Goal: Task Accomplishment & Management: Complete application form

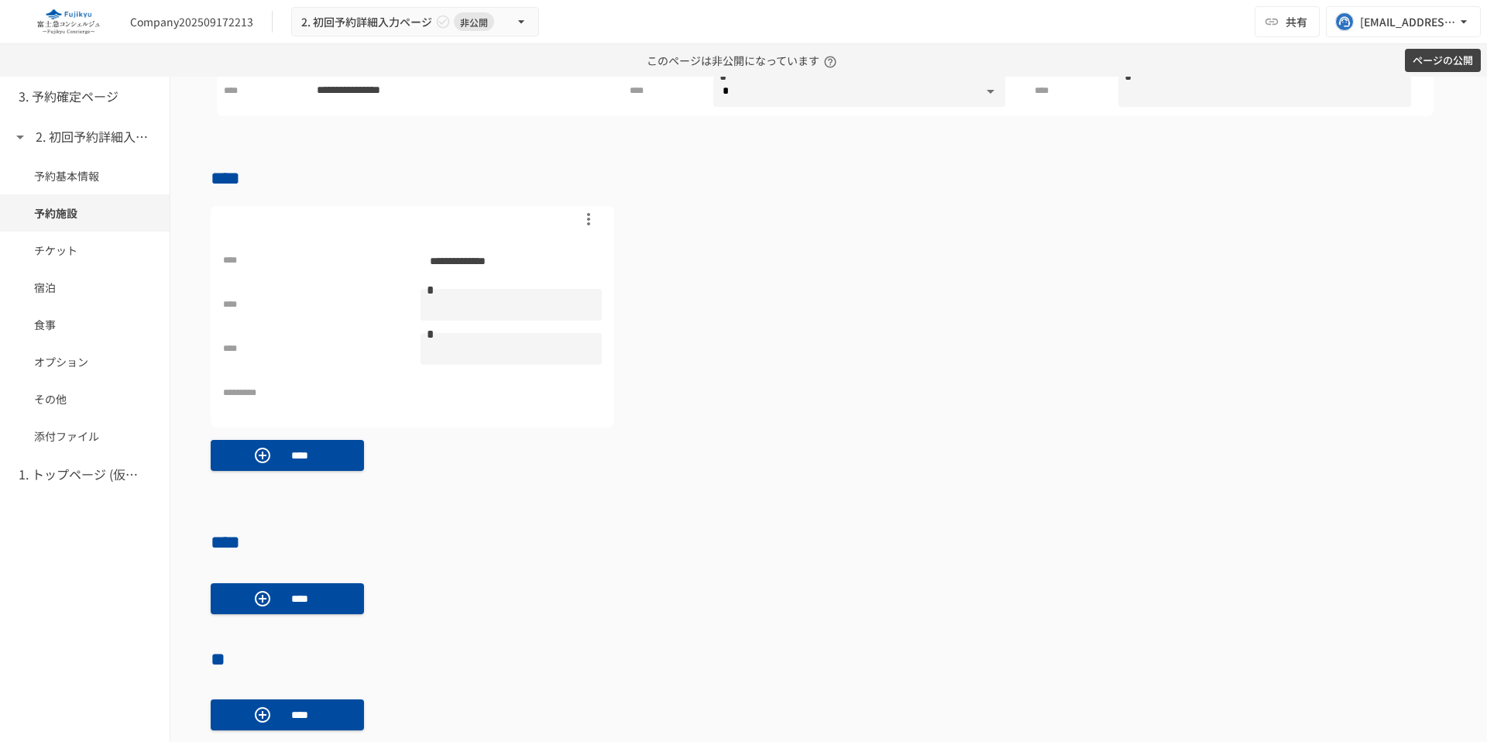
scroll to position [697, 0]
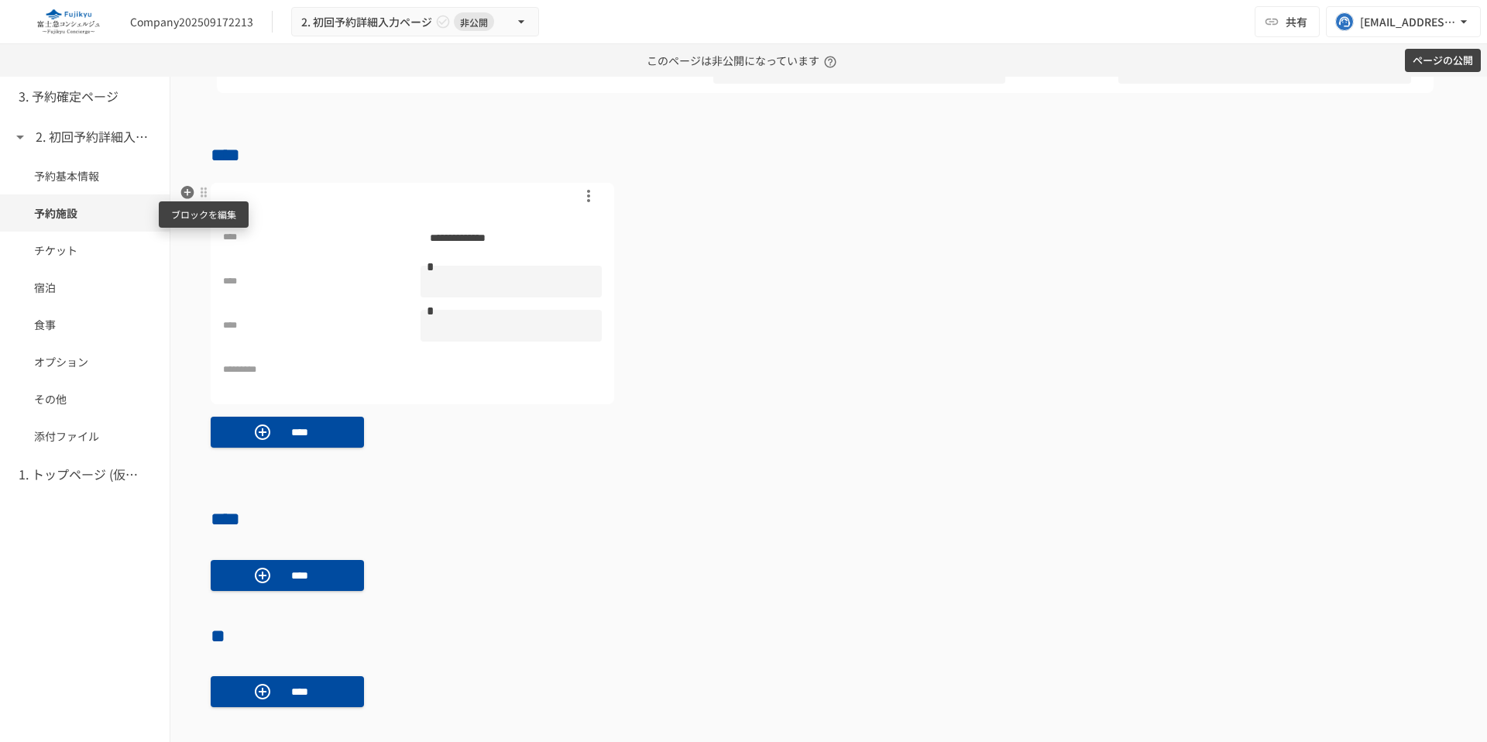
click at [201, 188] on div at bounding box center [203, 192] width 12 height 12
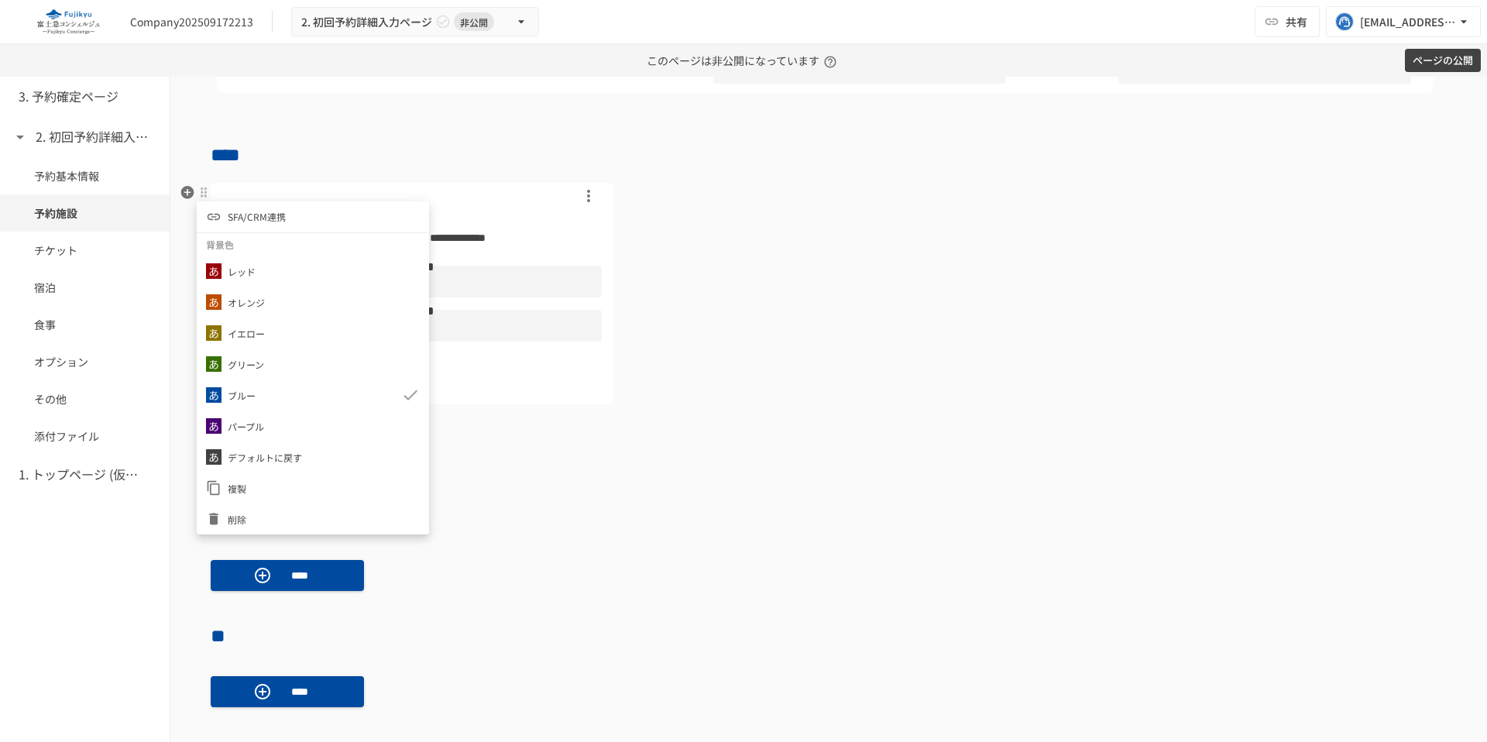
click at [252, 217] on span "SFA/CRM連携" at bounding box center [257, 216] width 58 height 15
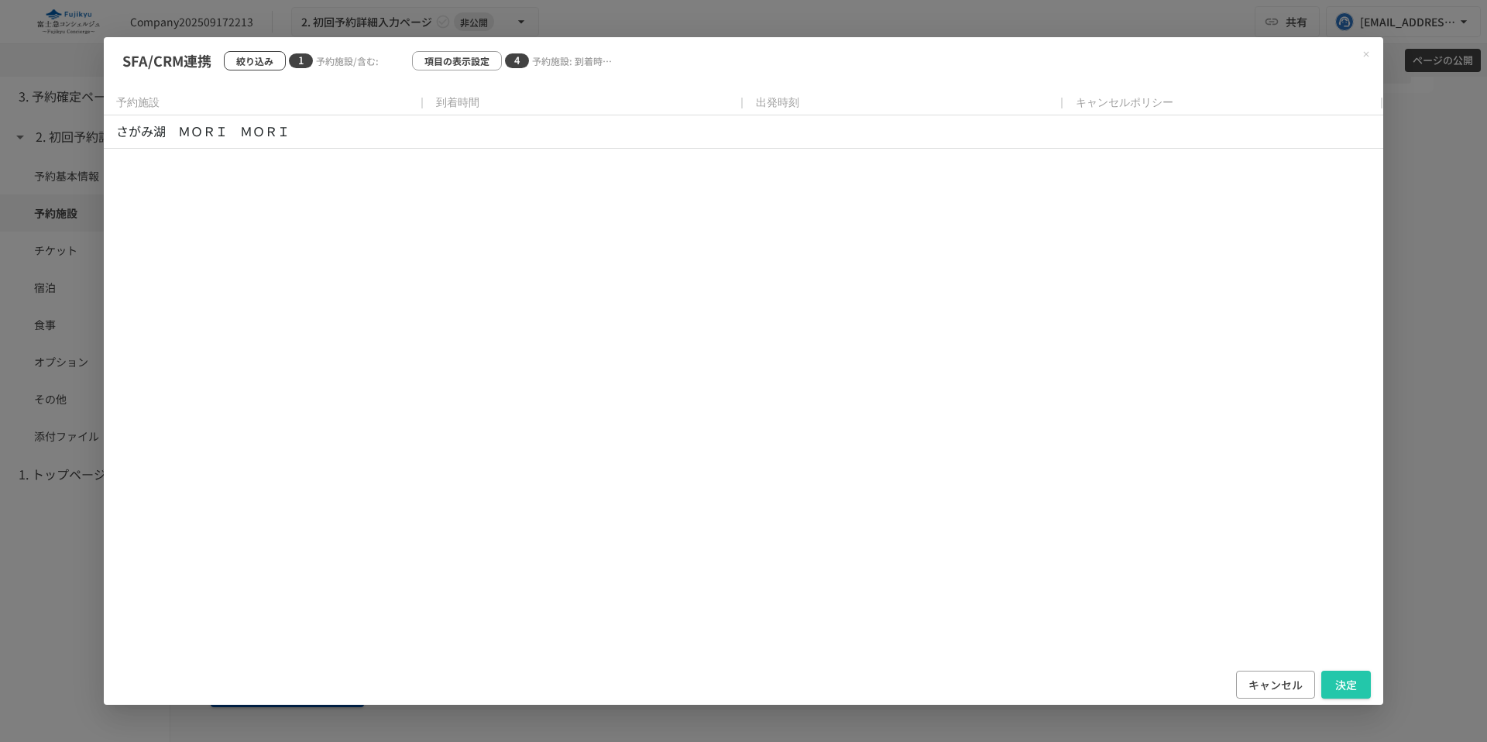
click at [260, 57] on p "絞り込み" at bounding box center [254, 60] width 37 height 15
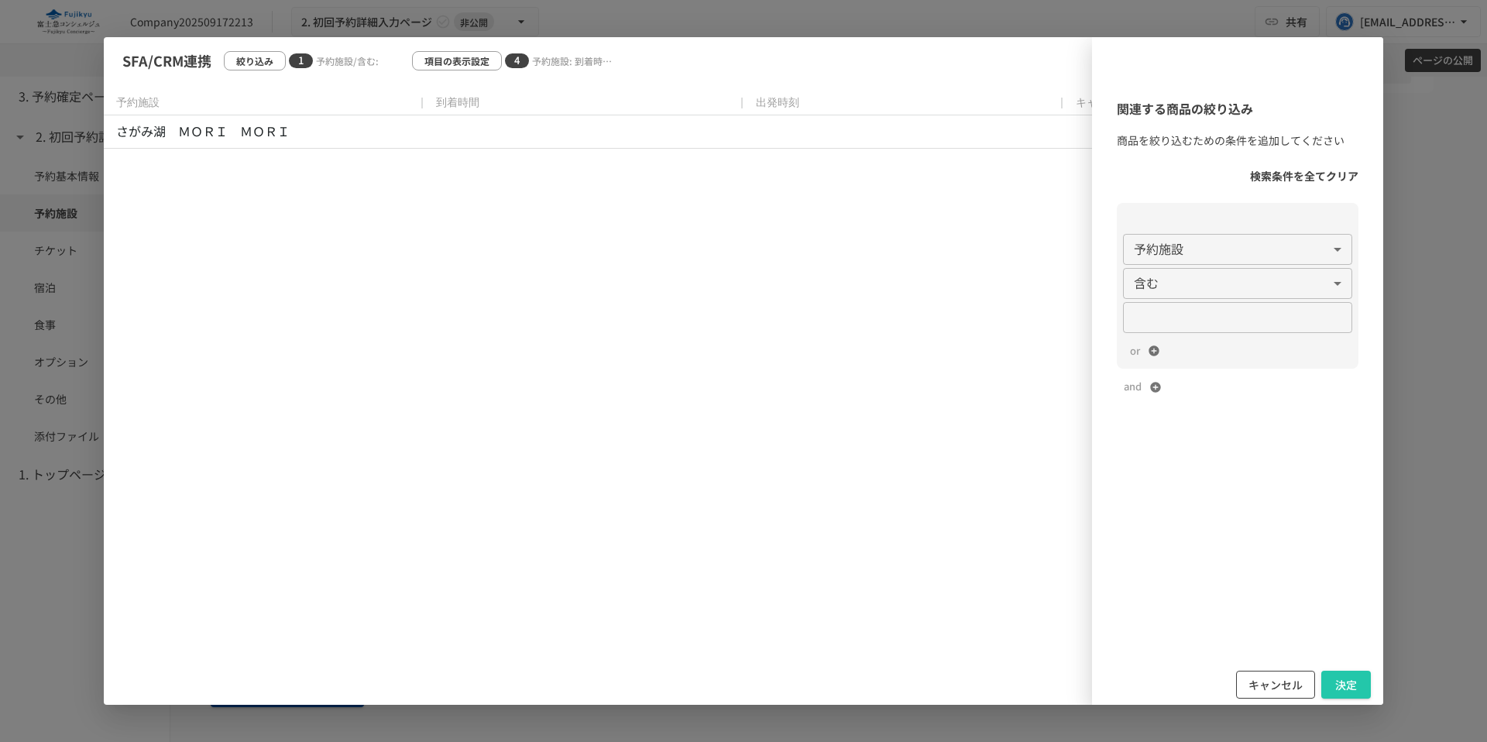
click at [1271, 690] on button "キャンセル" at bounding box center [1275, 685] width 79 height 29
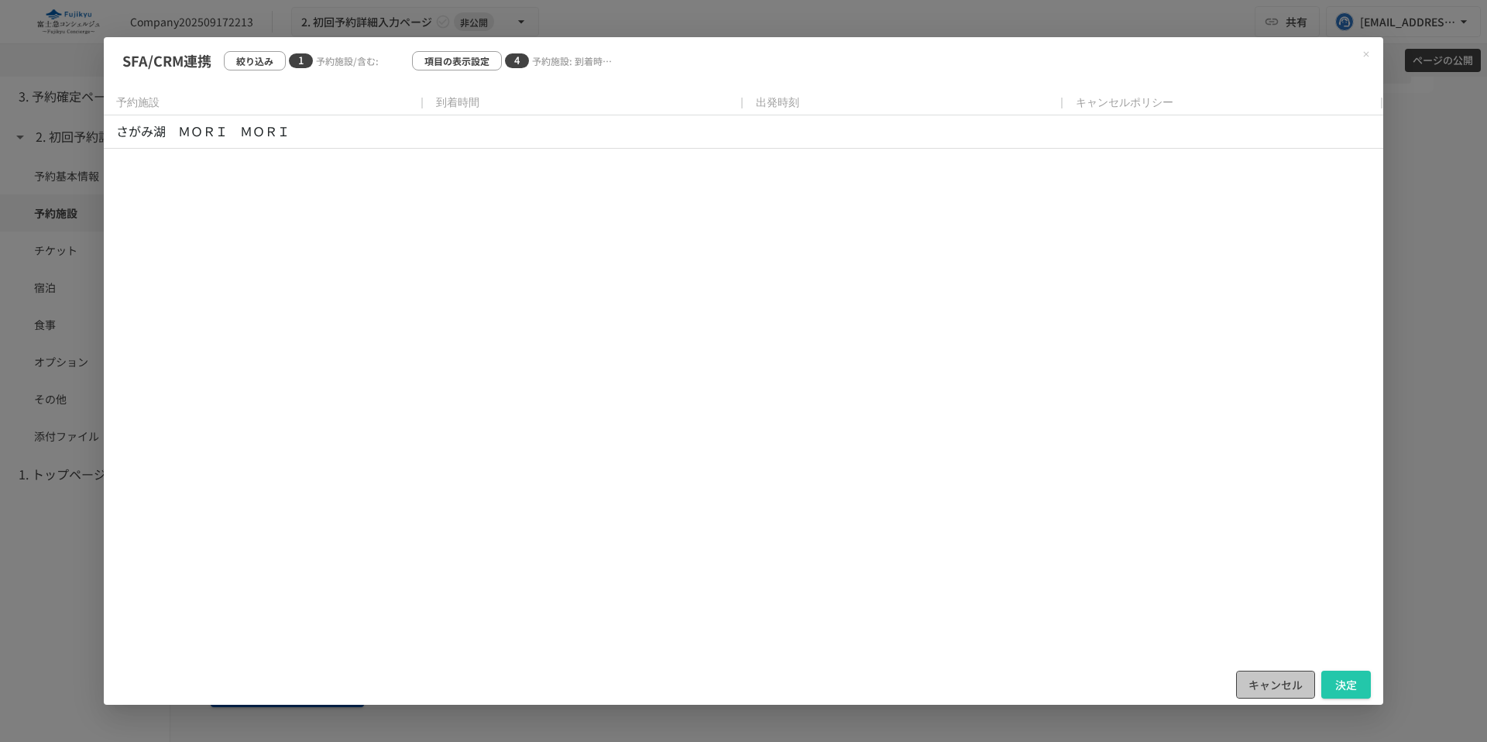
click at [1269, 695] on button "キャンセル" at bounding box center [1275, 685] width 79 height 29
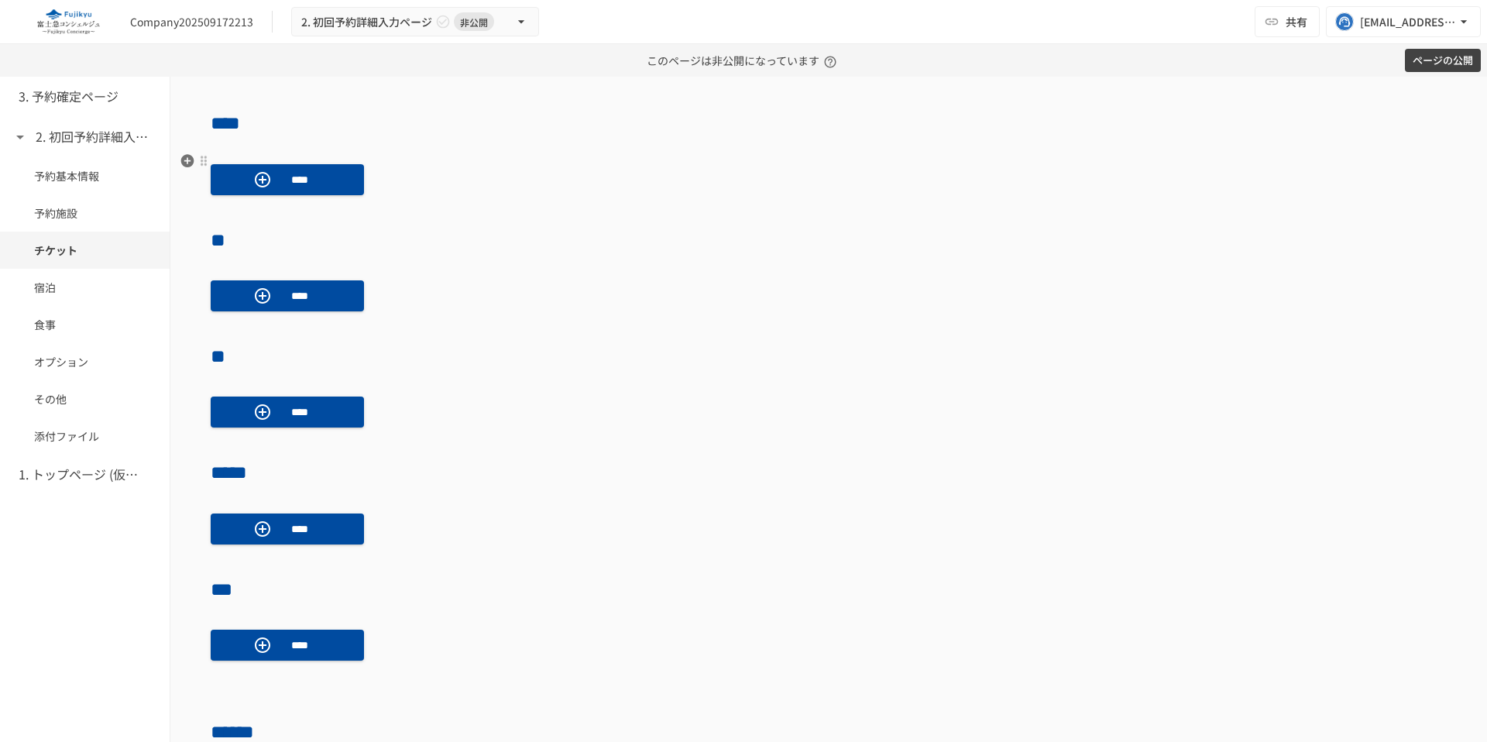
scroll to position [1737, 0]
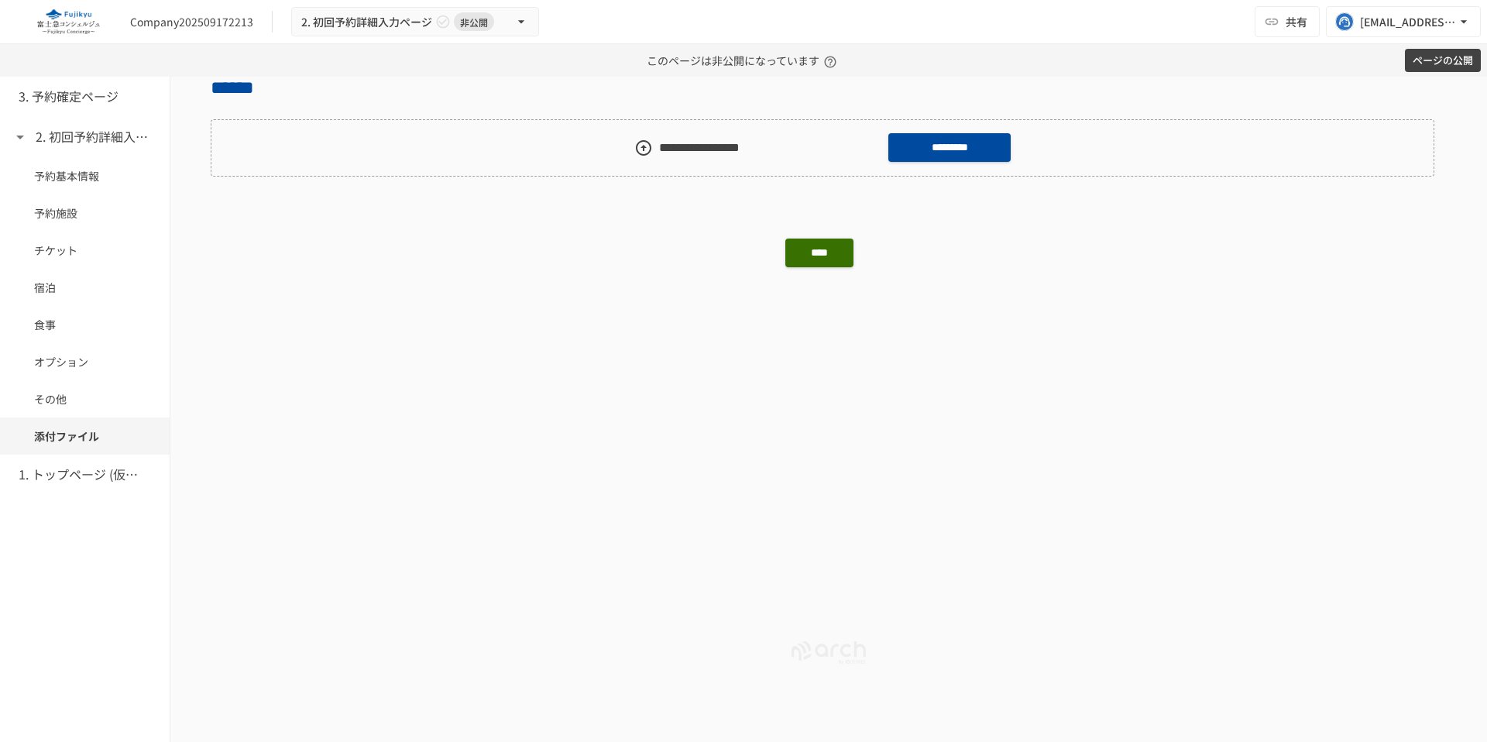
click at [183, 313] on icon "button" at bounding box center [187, 313] width 13 height 13
click at [312, 468] on span "カスタム商談商品[SFA/CRM連携]" at bounding box center [317, 463] width 133 height 15
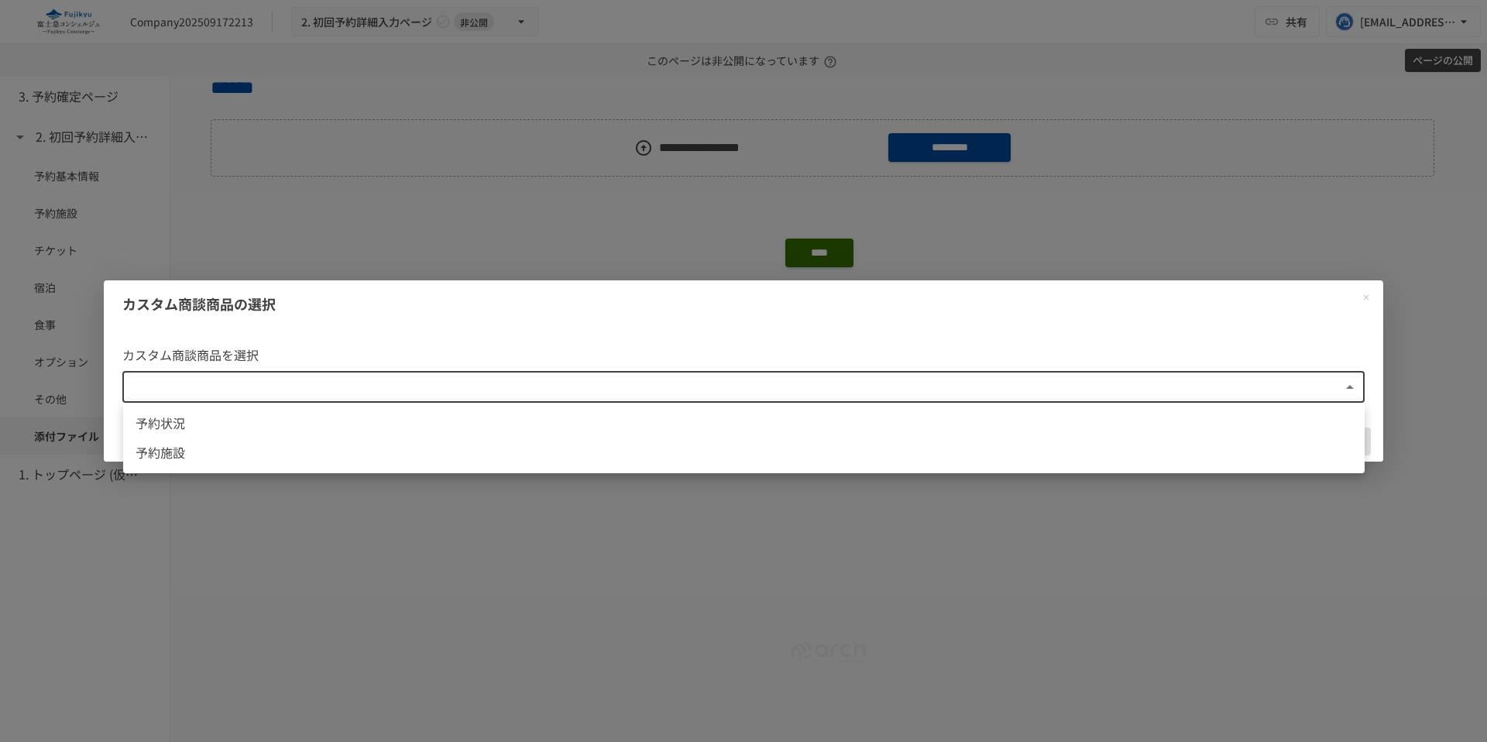
click at [603, 388] on body "**********" at bounding box center [743, 371] width 1487 height 742
click at [532, 462] on span "予約施設" at bounding box center [744, 453] width 1217 height 20
type input "**********"
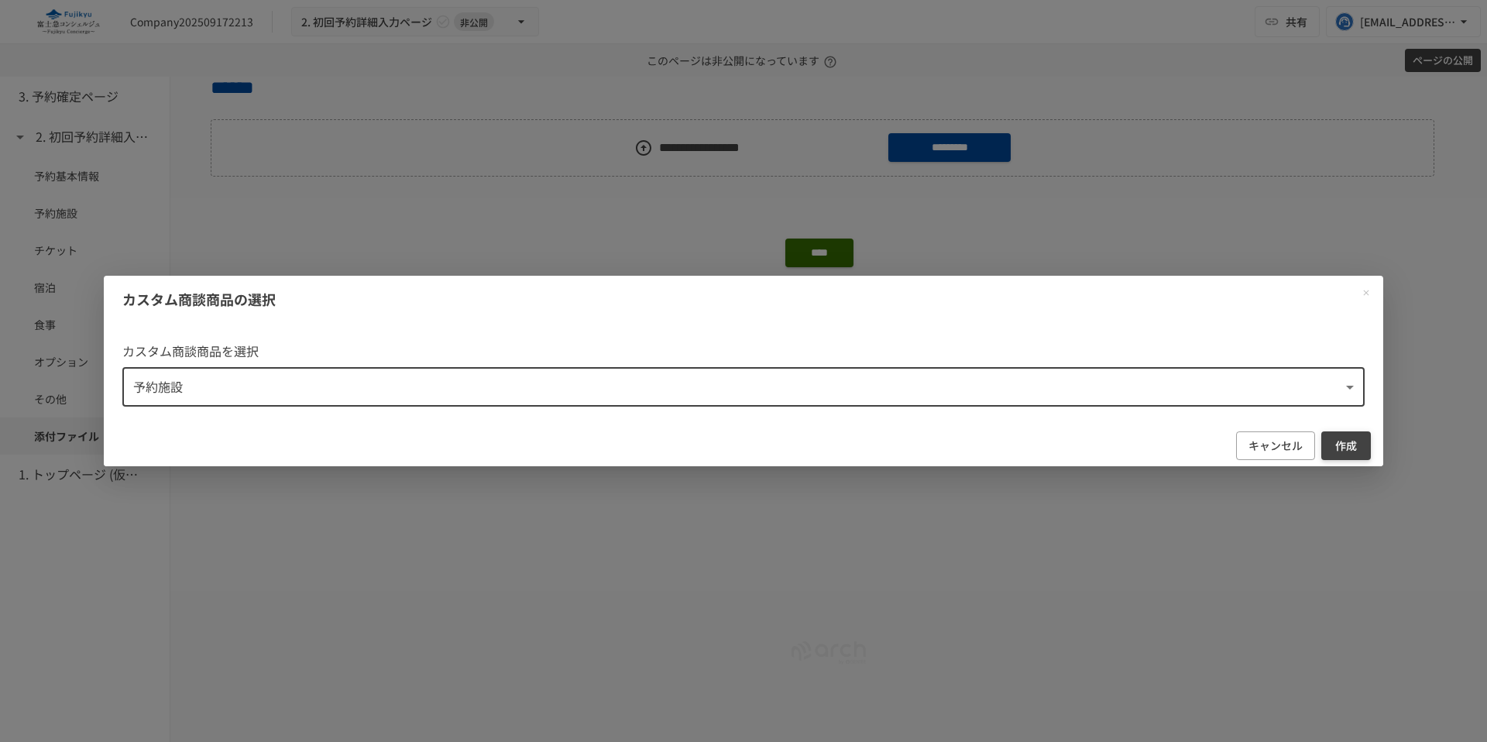
click at [1337, 449] on button "作成" at bounding box center [1346, 445] width 50 height 29
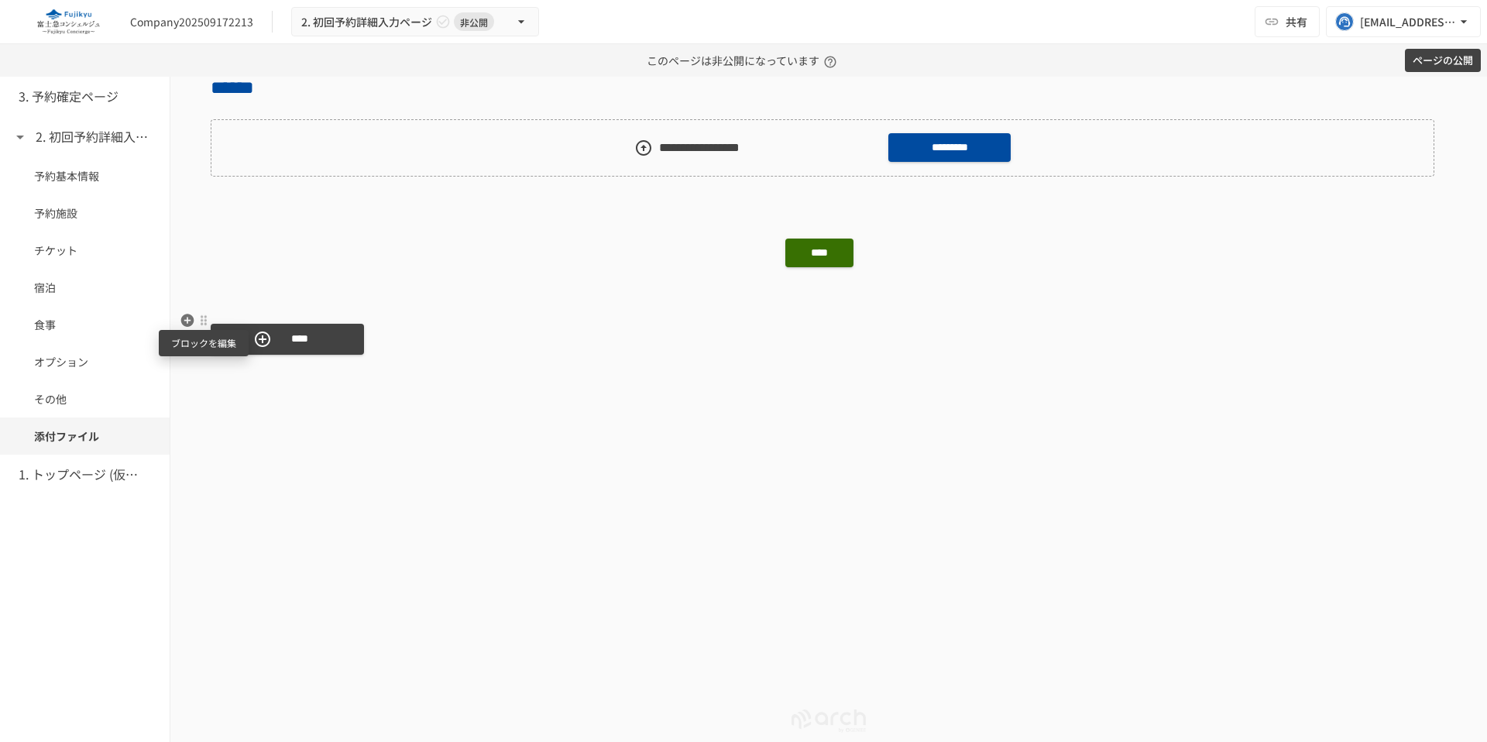
click at [203, 321] on div at bounding box center [203, 320] width 12 height 12
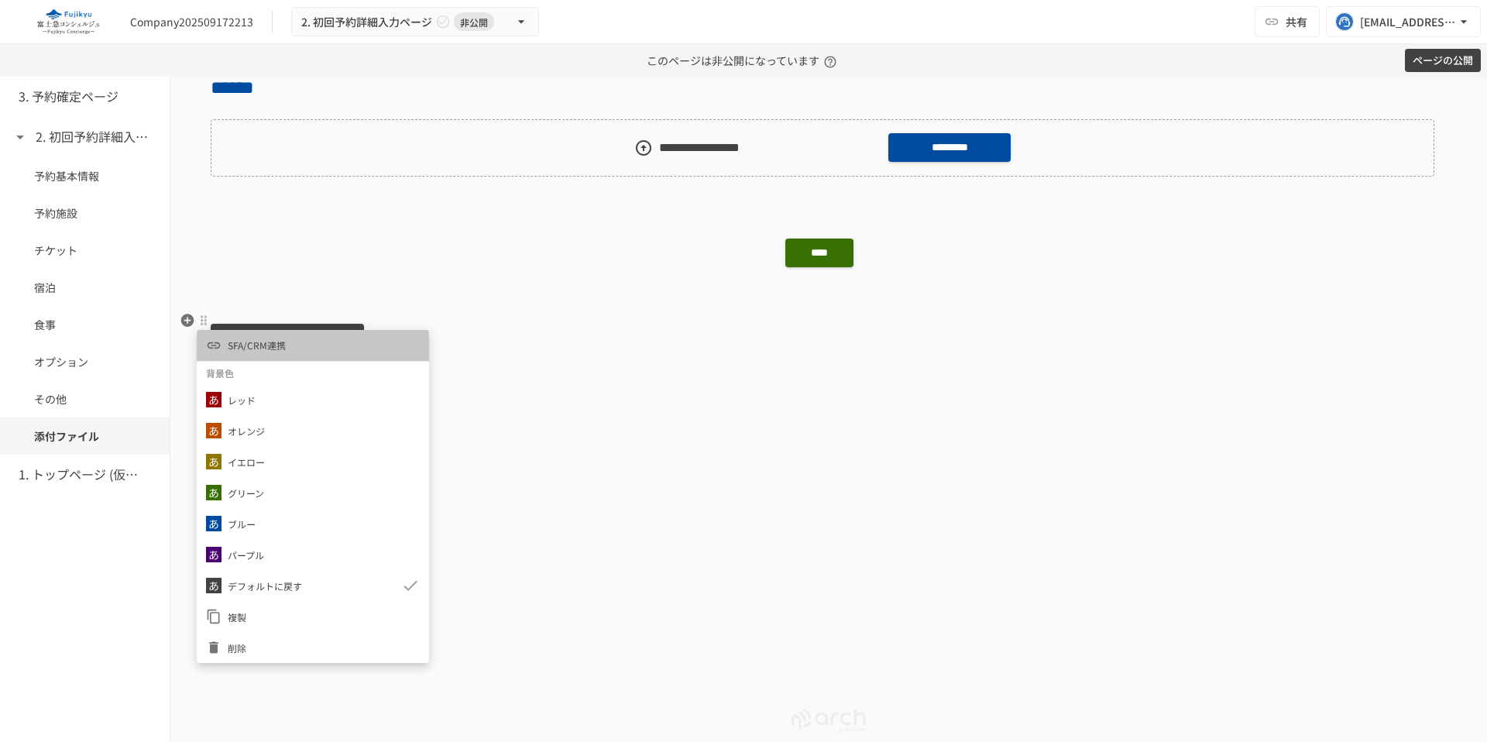
click at [245, 345] on span "SFA/CRM連携" at bounding box center [257, 345] width 58 height 15
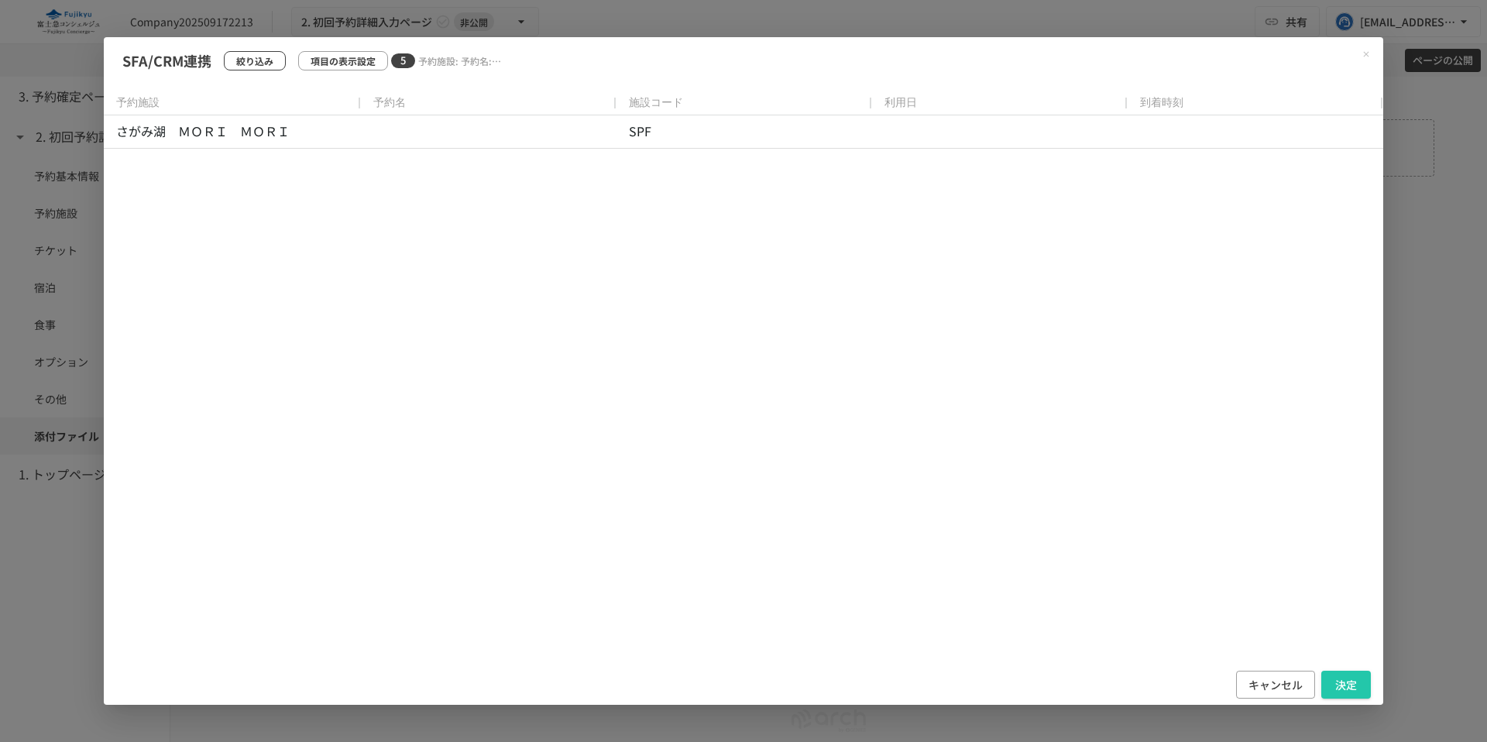
click at [251, 60] on p "絞り込み" at bounding box center [254, 60] width 37 height 15
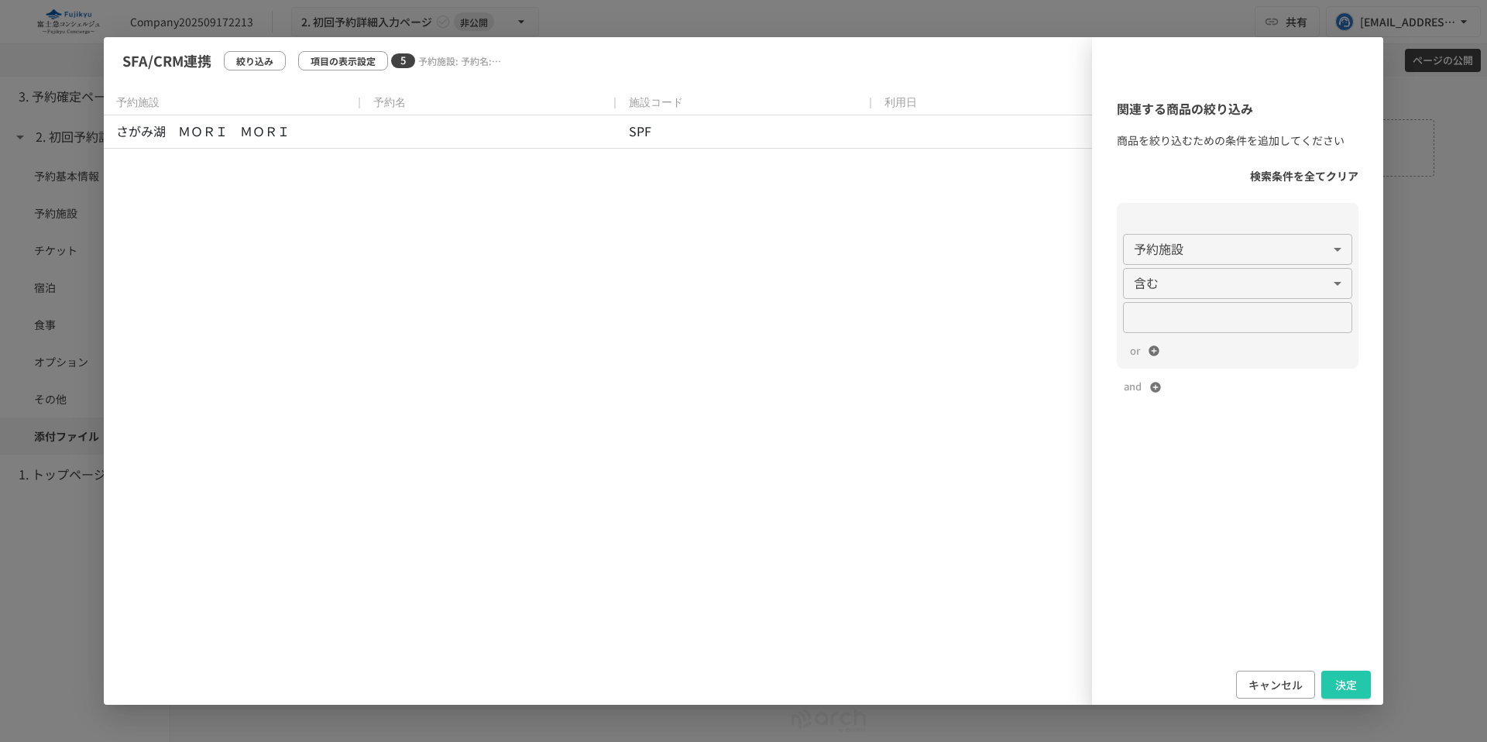
click at [1028, 142] on div "**********" at bounding box center [743, 371] width 1279 height 668
click at [1269, 686] on button "キャンセル" at bounding box center [1275, 685] width 79 height 29
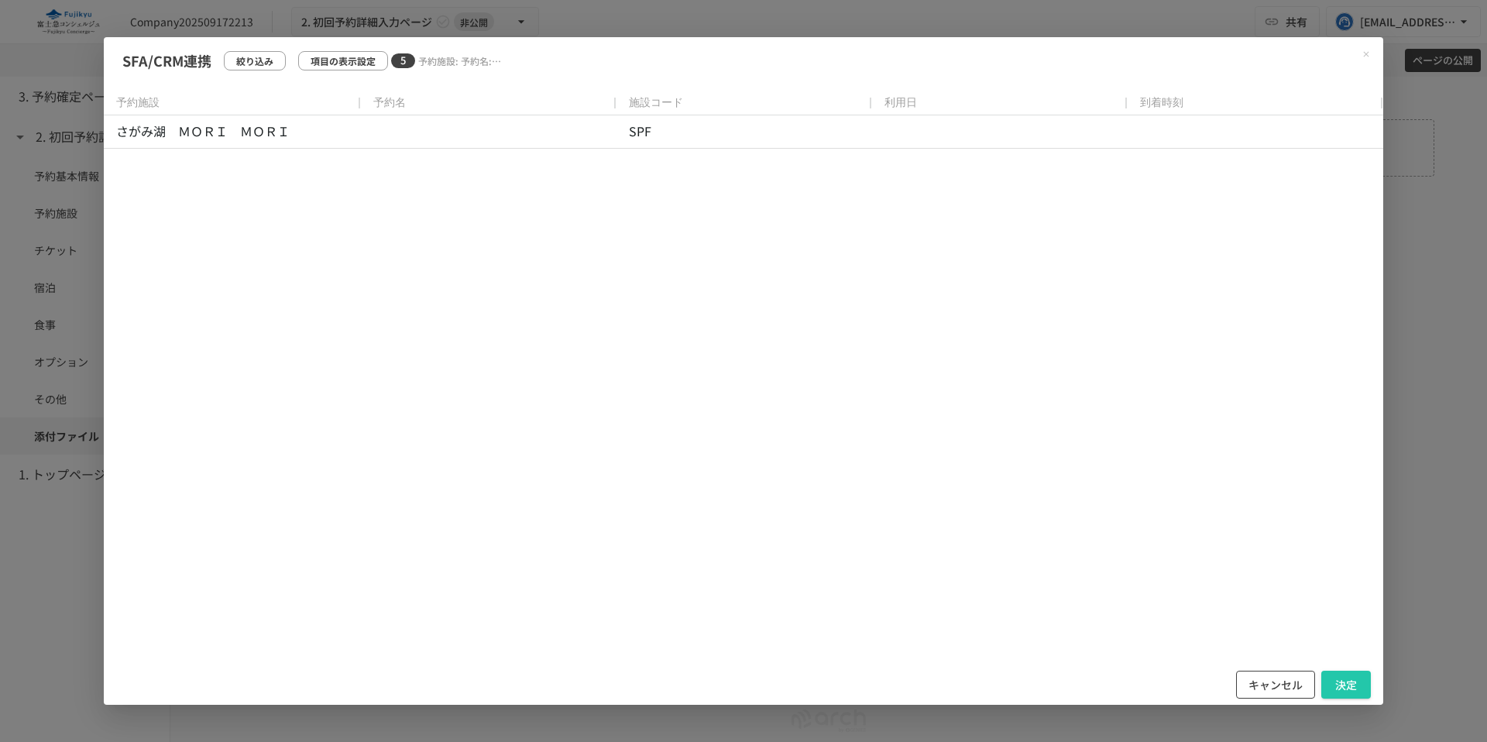
click at [1271, 690] on button "キャンセル" at bounding box center [1275, 685] width 79 height 29
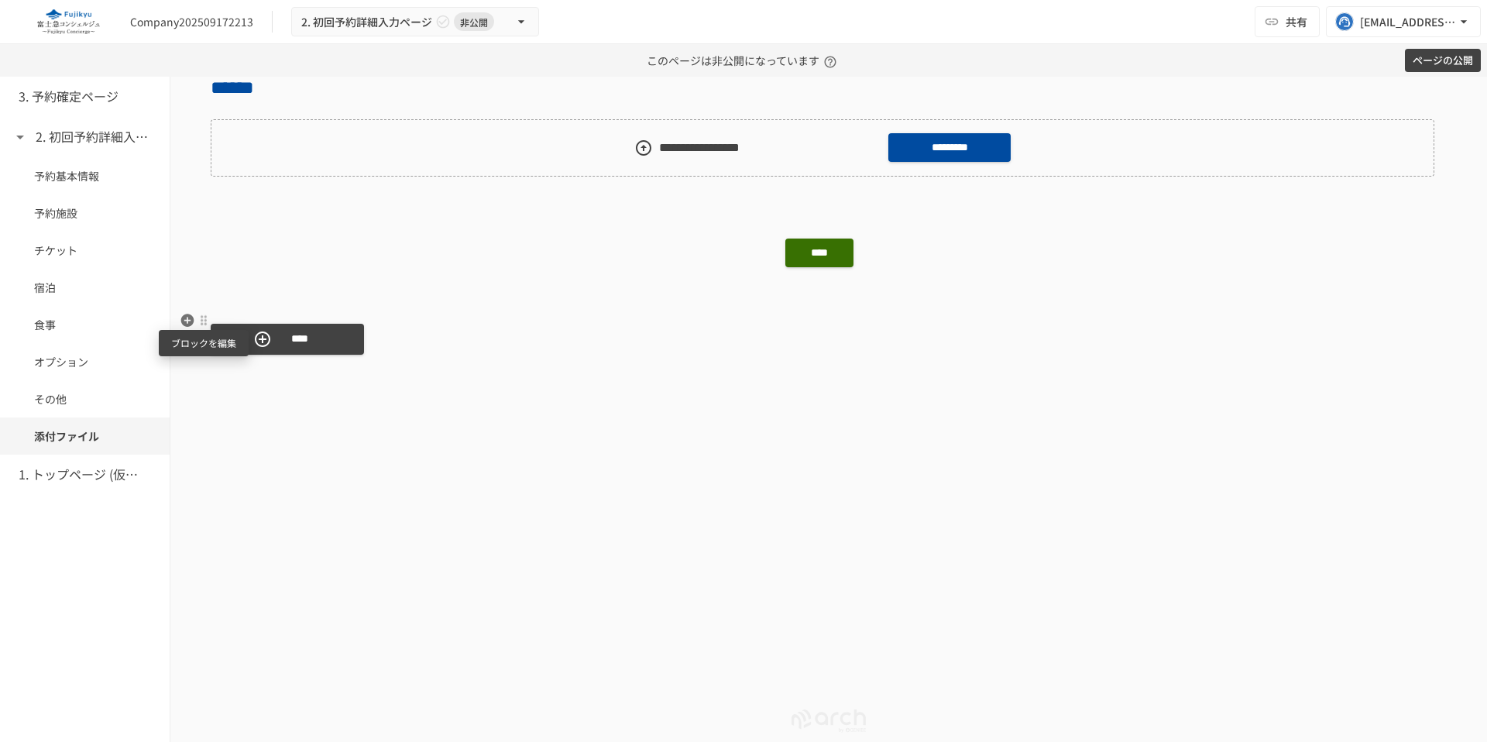
click at [201, 323] on div at bounding box center [203, 320] width 12 height 12
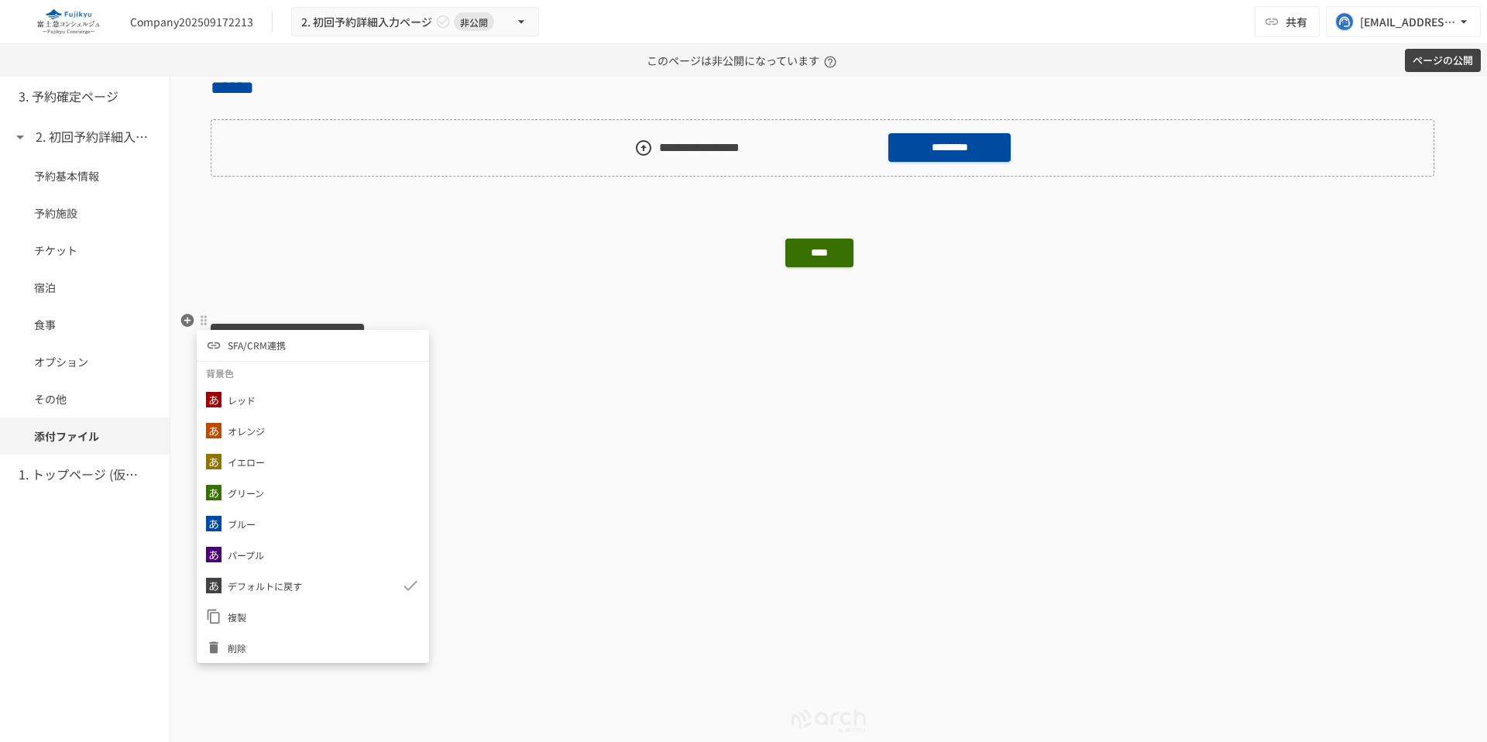
click at [261, 347] on span "SFA/CRM連携" at bounding box center [257, 345] width 58 height 15
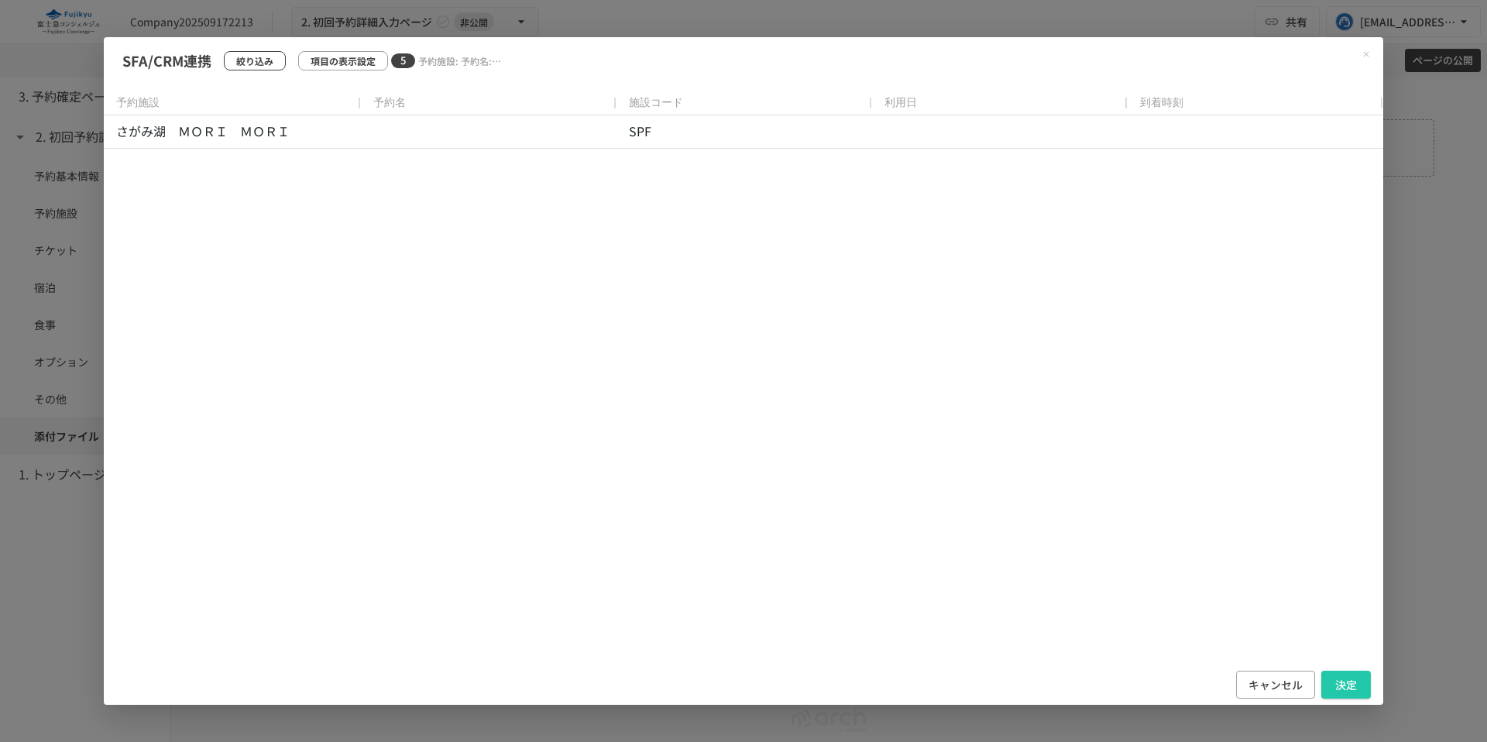
click at [263, 60] on p "絞り込み" at bounding box center [254, 60] width 37 height 15
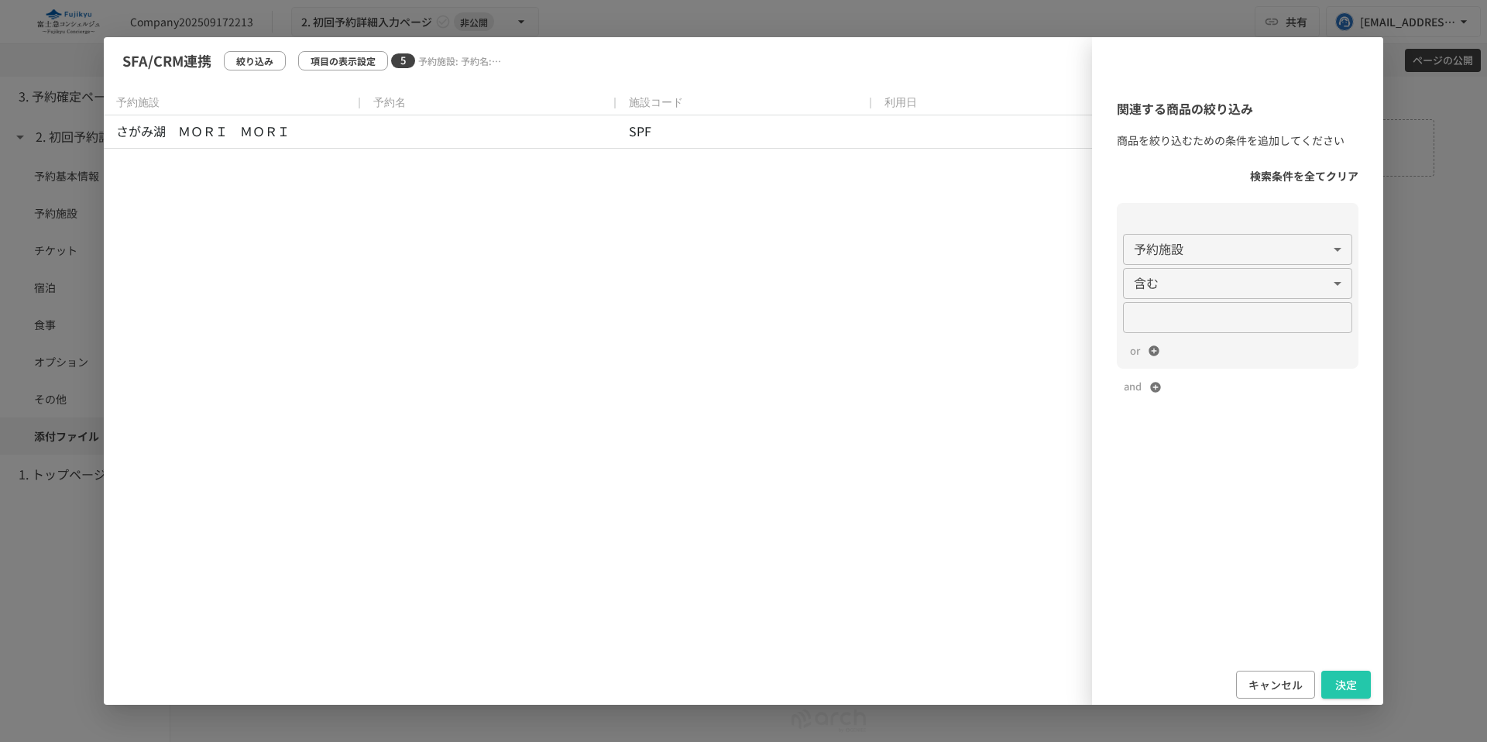
click at [932, 66] on div "**********" at bounding box center [743, 371] width 1279 height 668
click at [1310, 179] on p "検索条件を全てクリア" at bounding box center [1304, 175] width 108 height 17
click at [1338, 678] on button "決定" at bounding box center [1346, 685] width 50 height 29
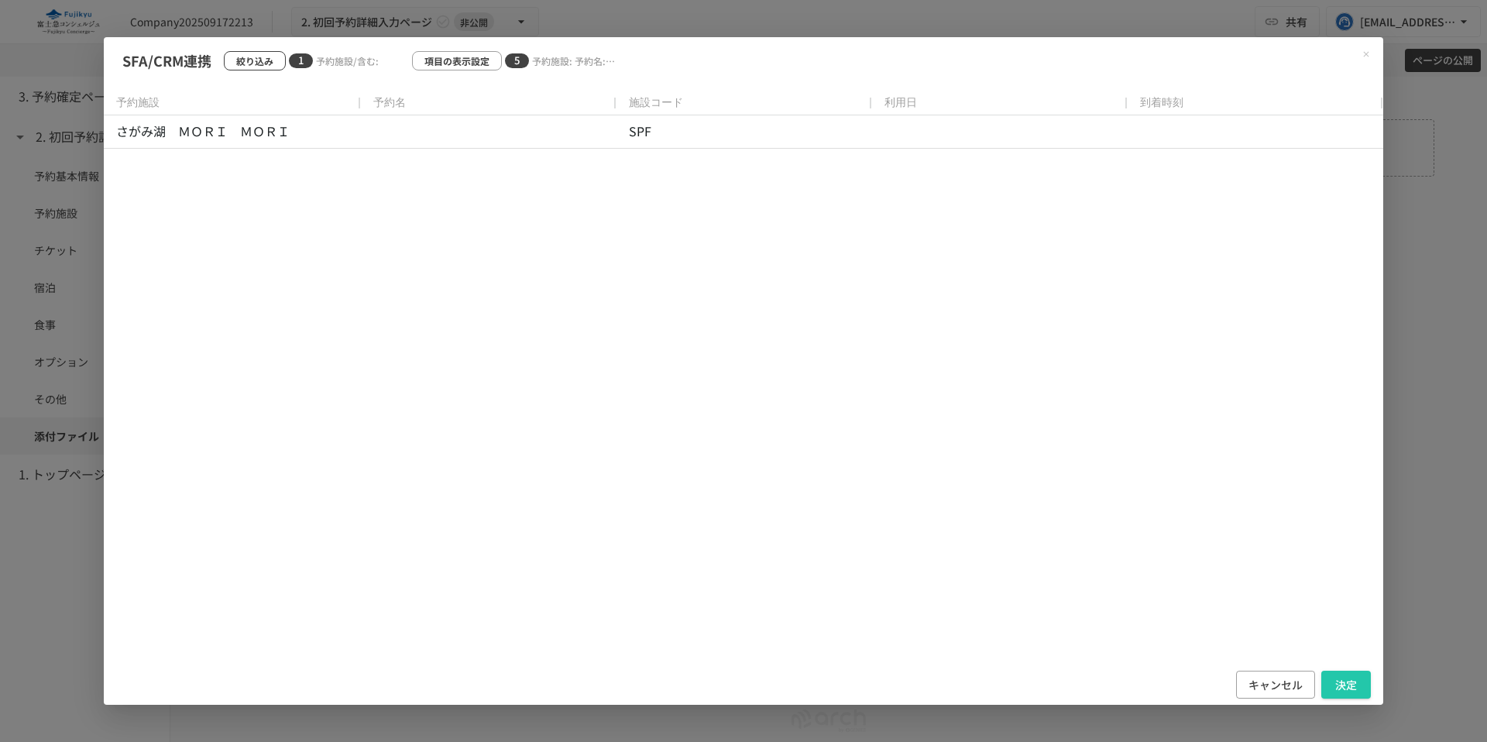
click at [259, 62] on p "絞り込み" at bounding box center [254, 60] width 37 height 15
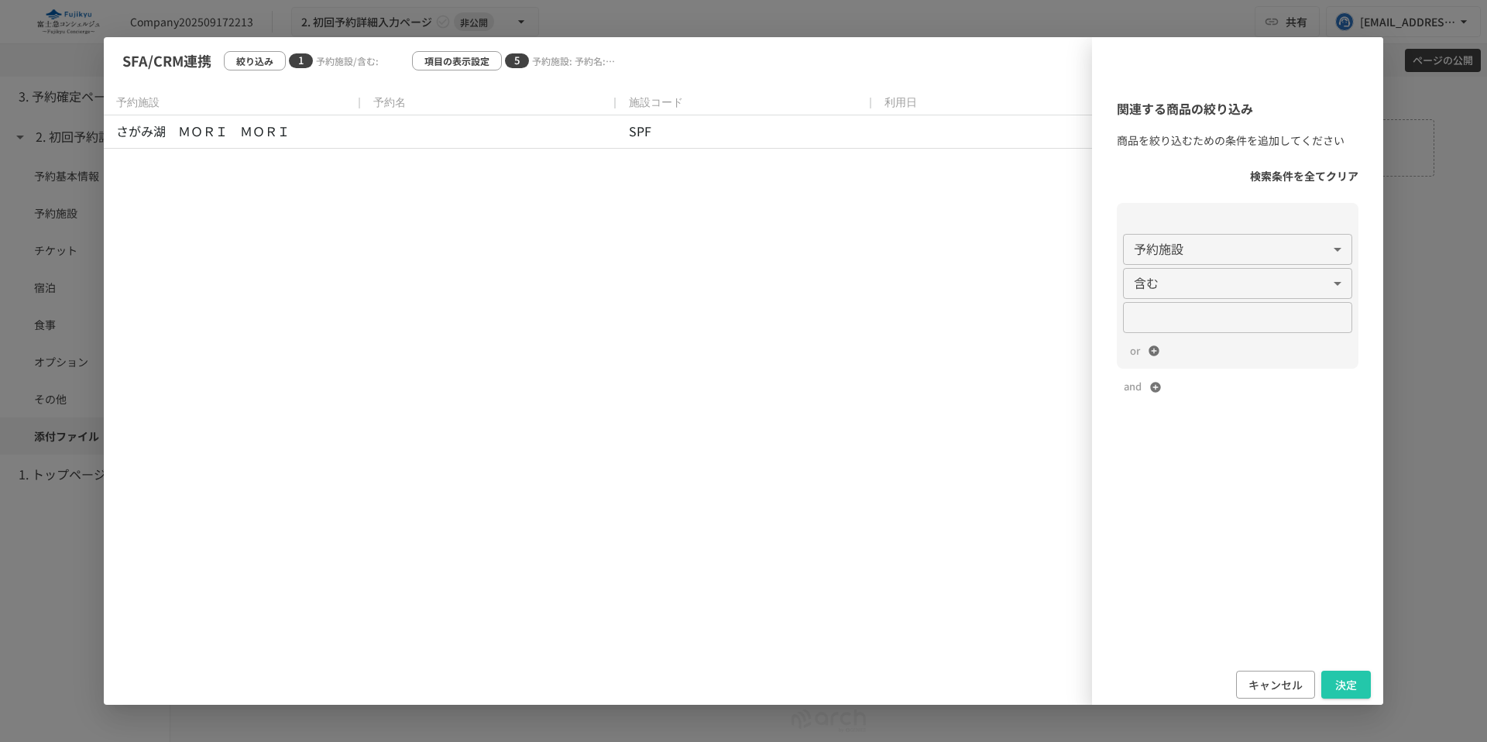
click at [1221, 252] on body "**********" at bounding box center [743, 371] width 1487 height 742
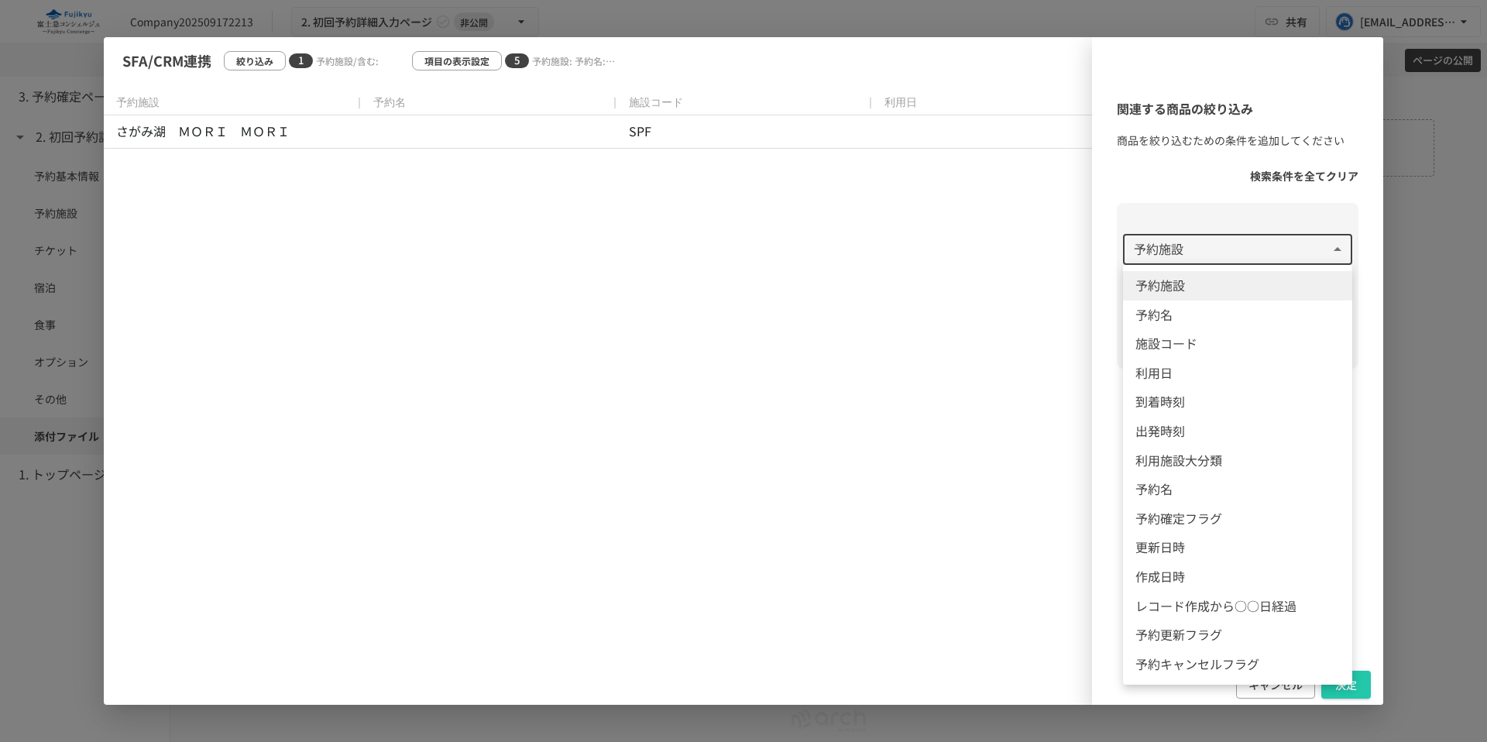
click at [1110, 651] on div at bounding box center [743, 371] width 1487 height 742
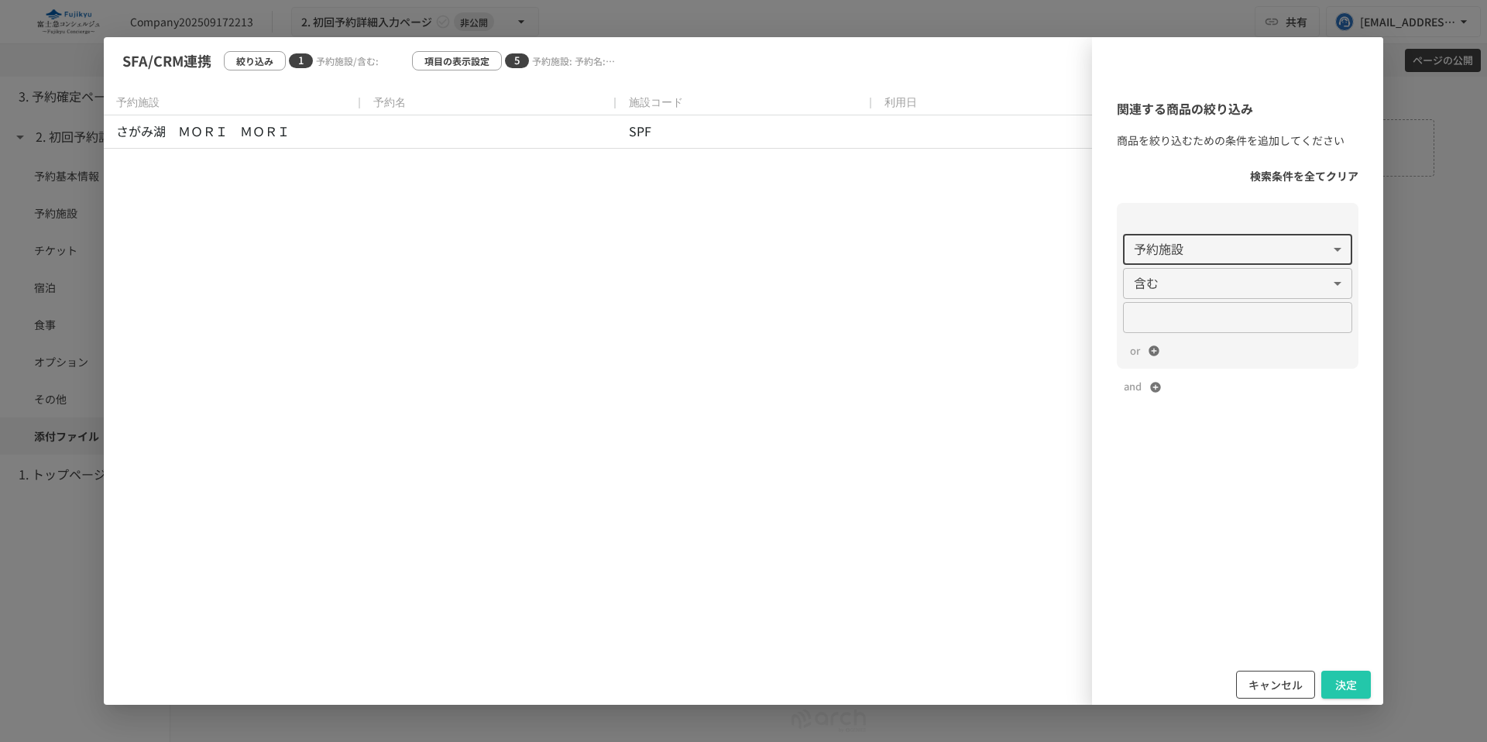
click at [1282, 690] on button "キャンセル" at bounding box center [1275, 685] width 79 height 29
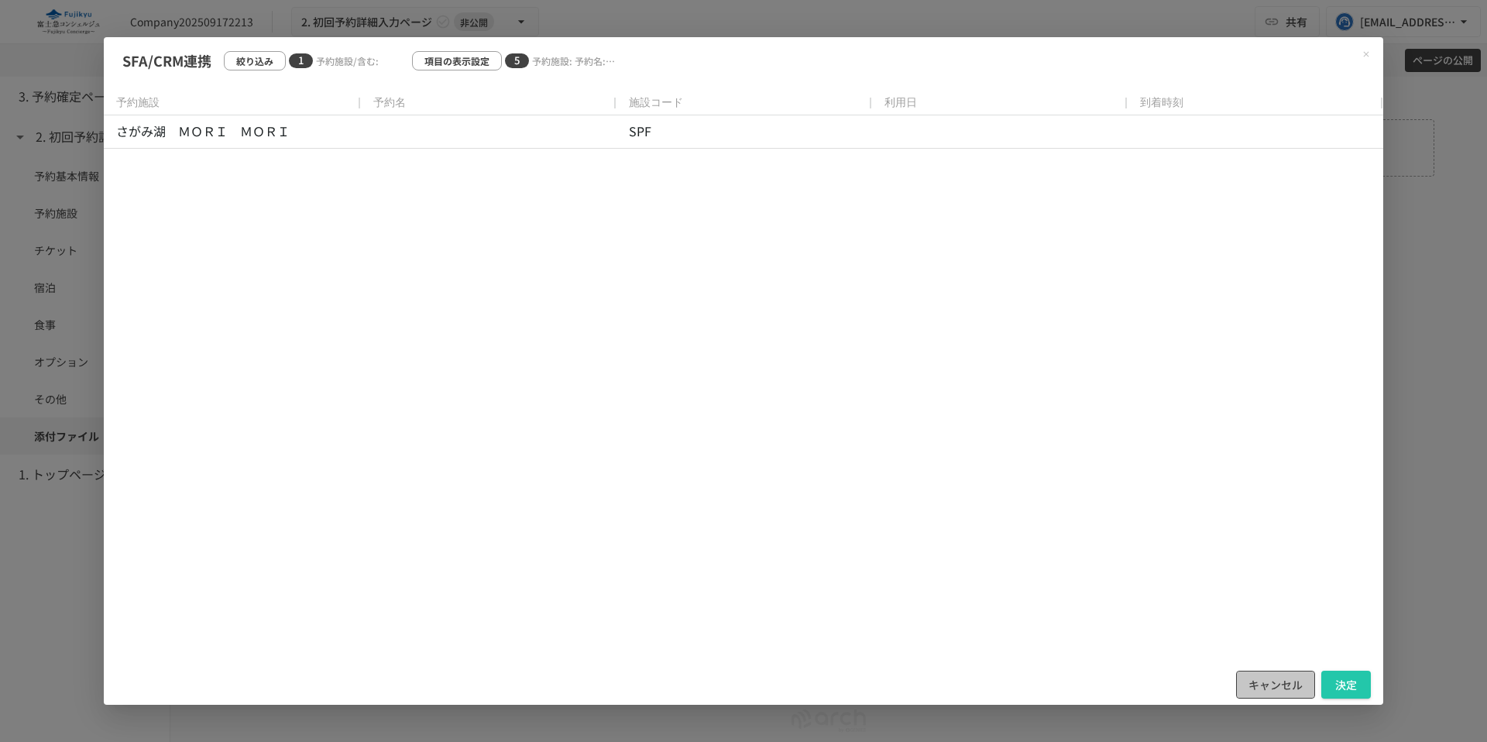
click at [1282, 690] on button "キャンセル" at bounding box center [1275, 685] width 79 height 29
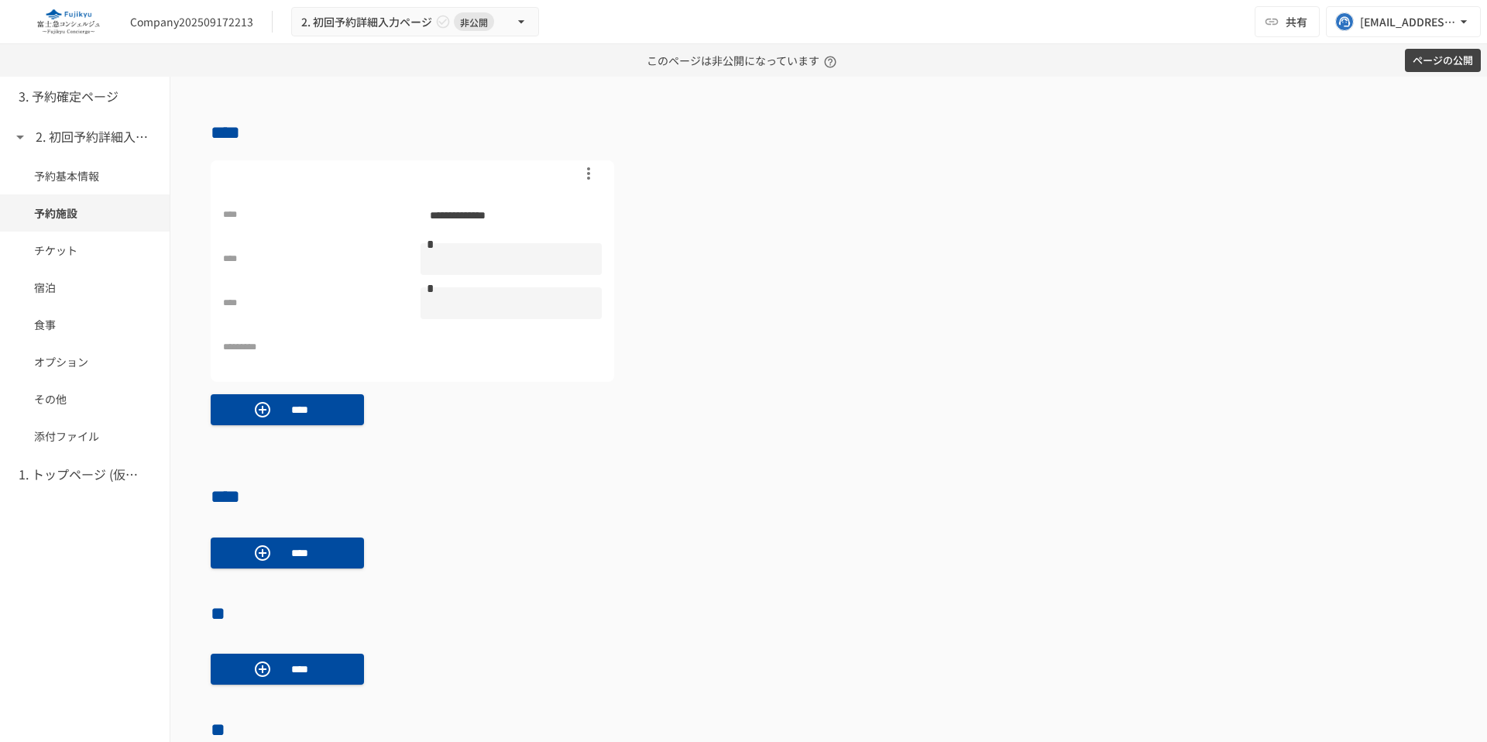
scroll to position [723, 0]
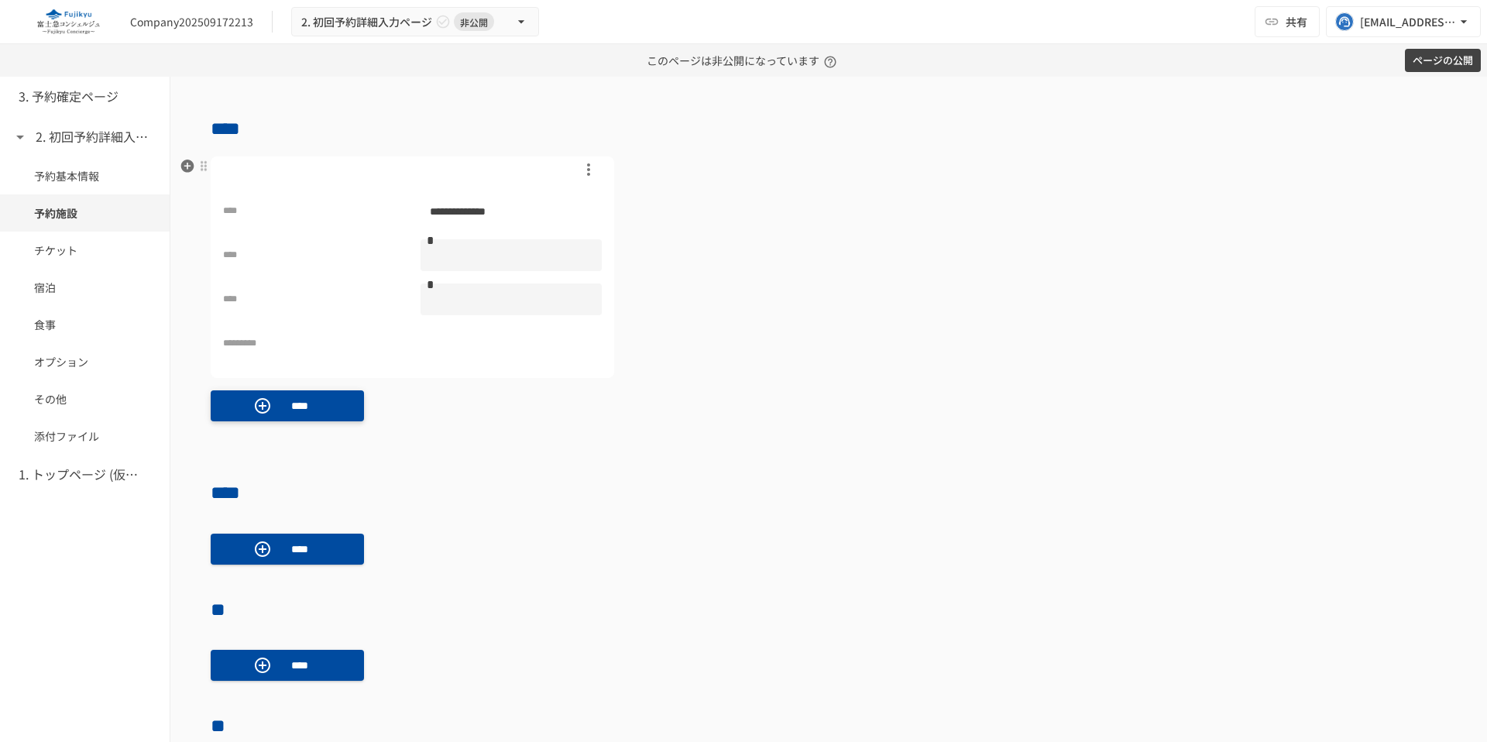
click at [311, 409] on p "****" at bounding box center [299, 405] width 43 height 17
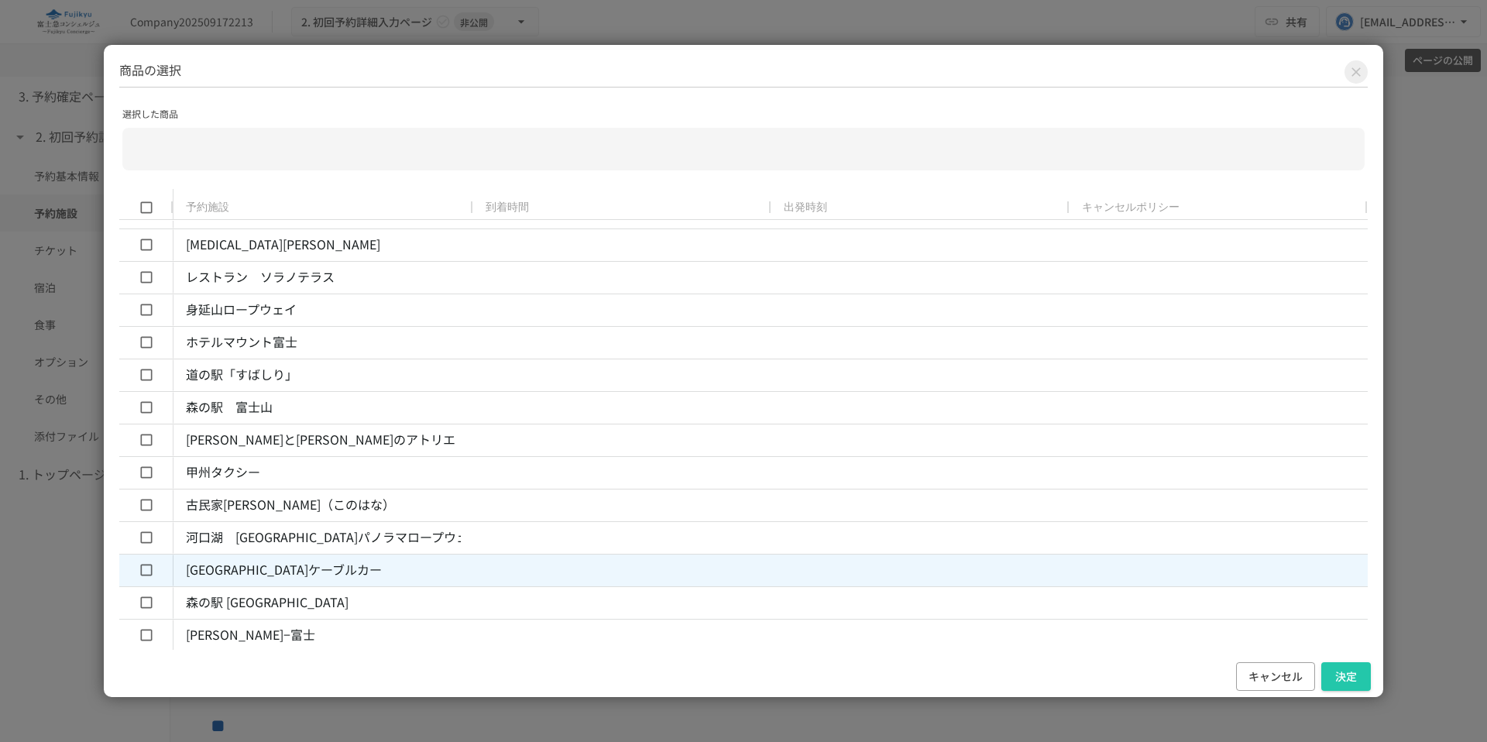
scroll to position [638, 0]
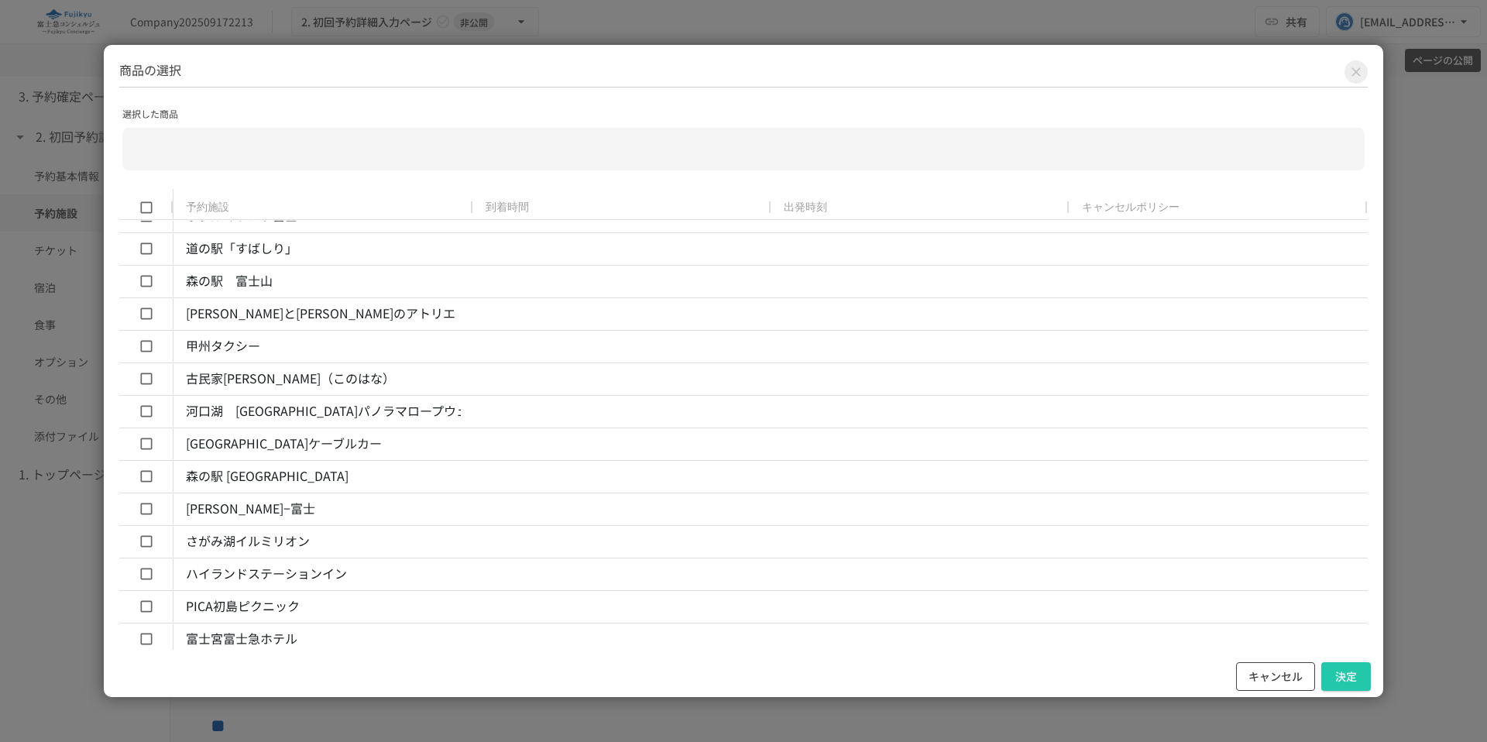
click at [1276, 669] on button "キャンセル" at bounding box center [1275, 676] width 79 height 29
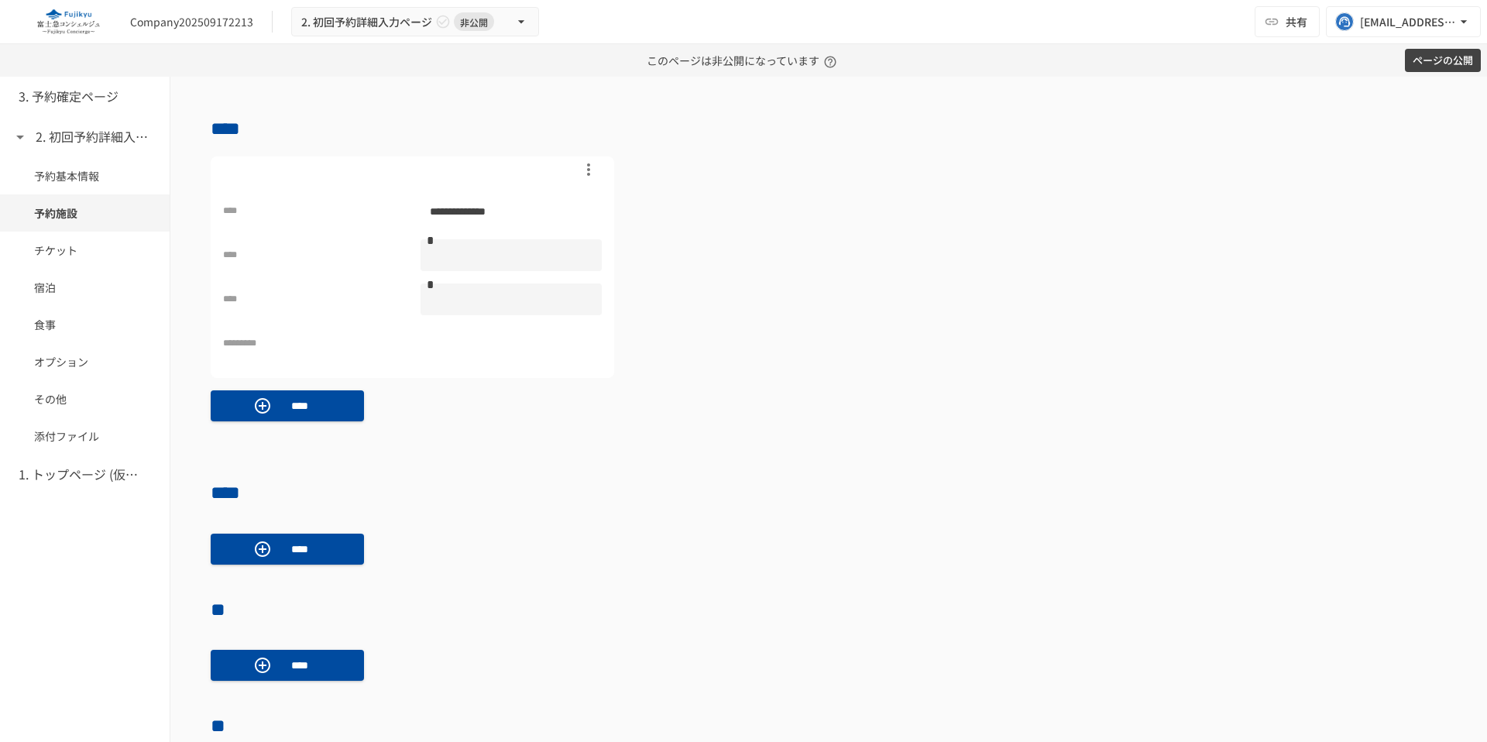
scroll to position [723, 0]
